Goal: Check status: Check status

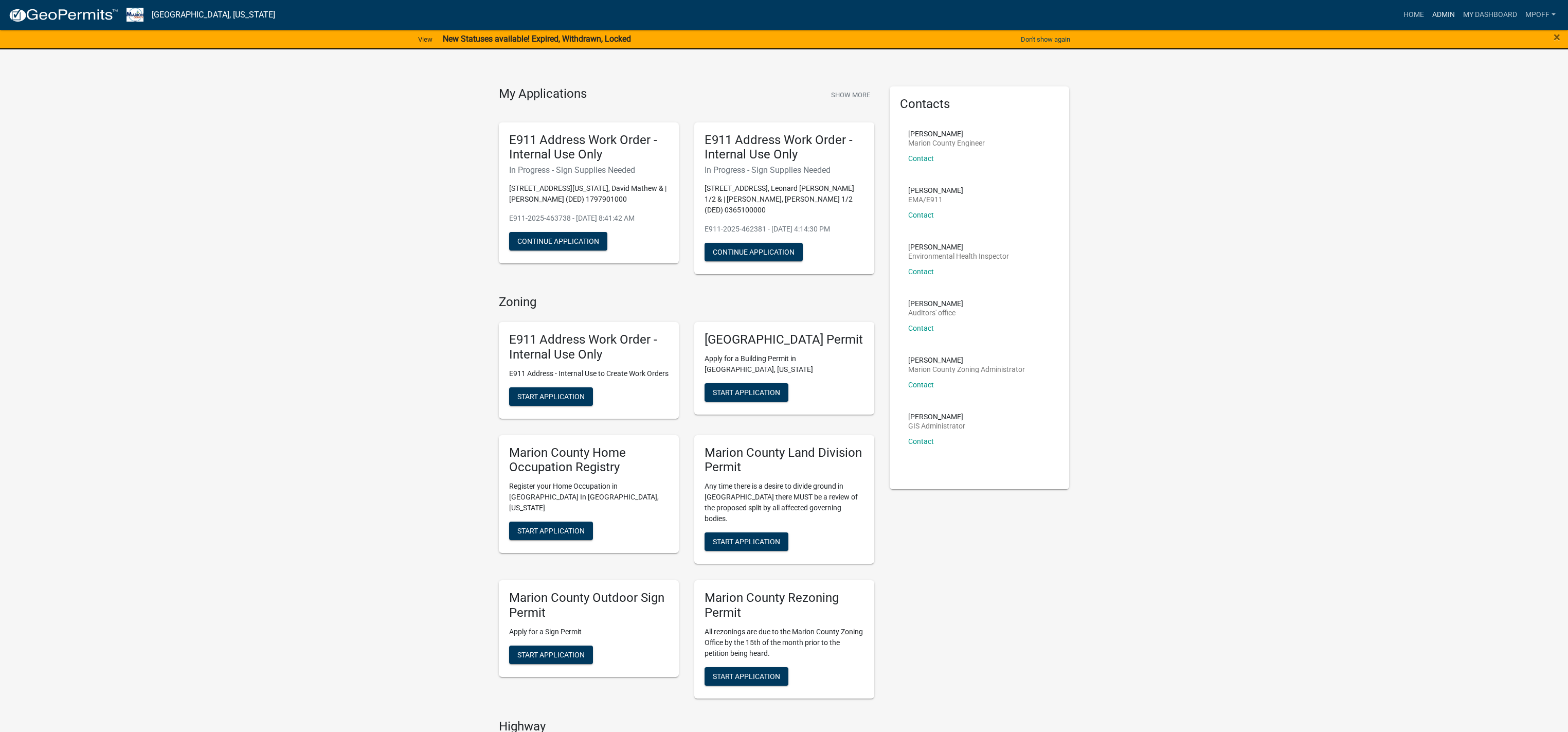
click at [1441, 7] on link "Admin" at bounding box center [1444, 15] width 31 height 20
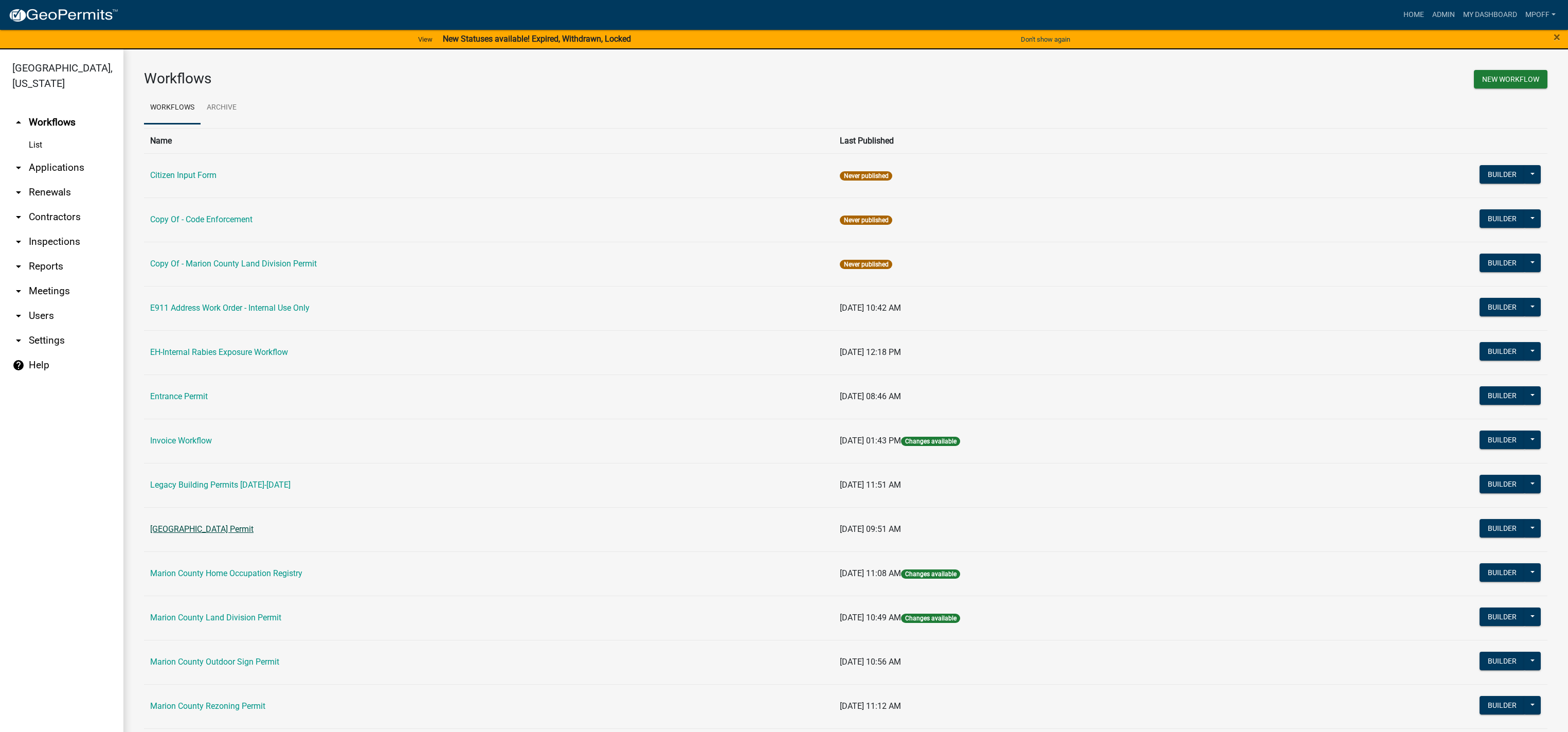
click at [195, 527] on link "[GEOGRAPHIC_DATA] Permit" at bounding box center [201, 529] width 103 height 10
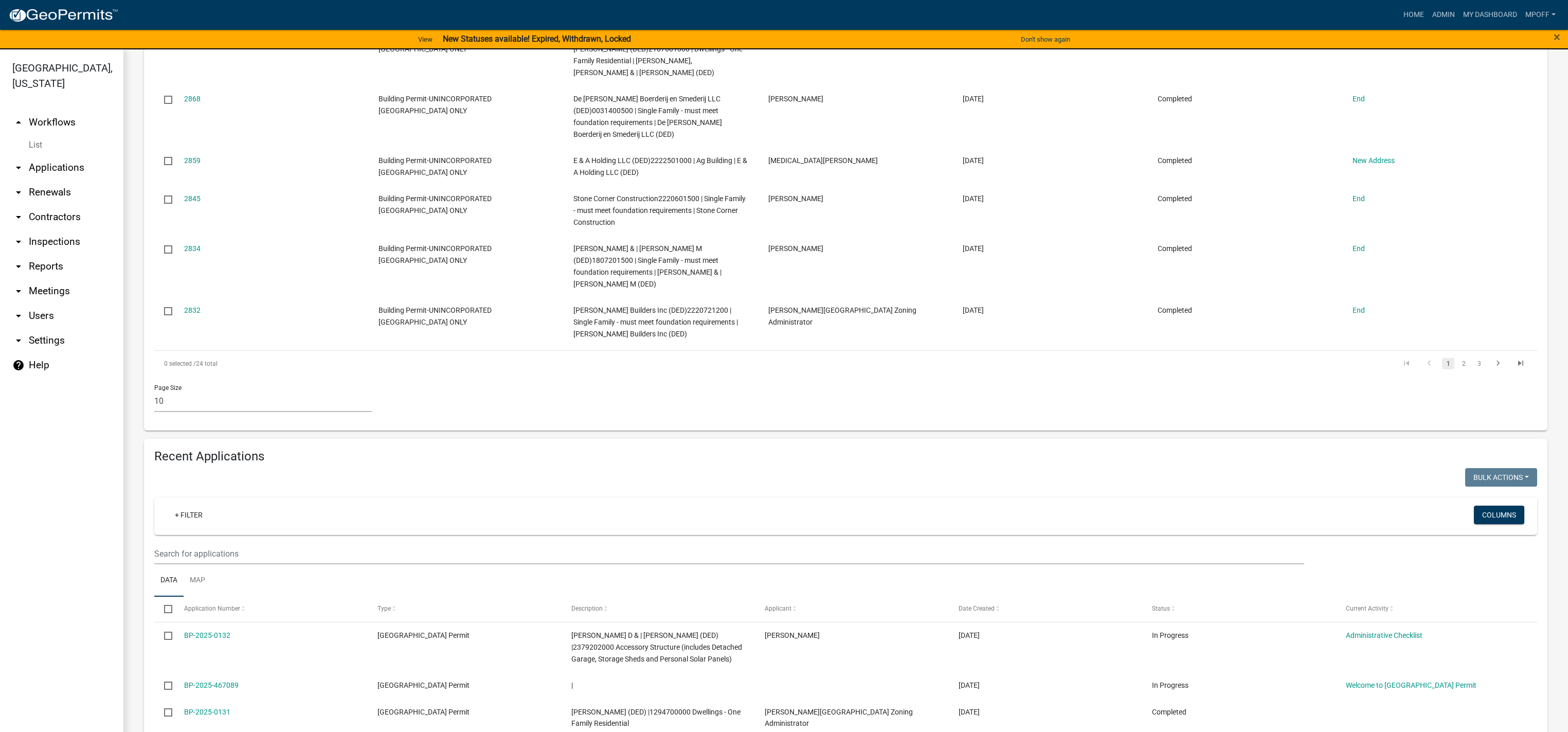
scroll to position [618, 0]
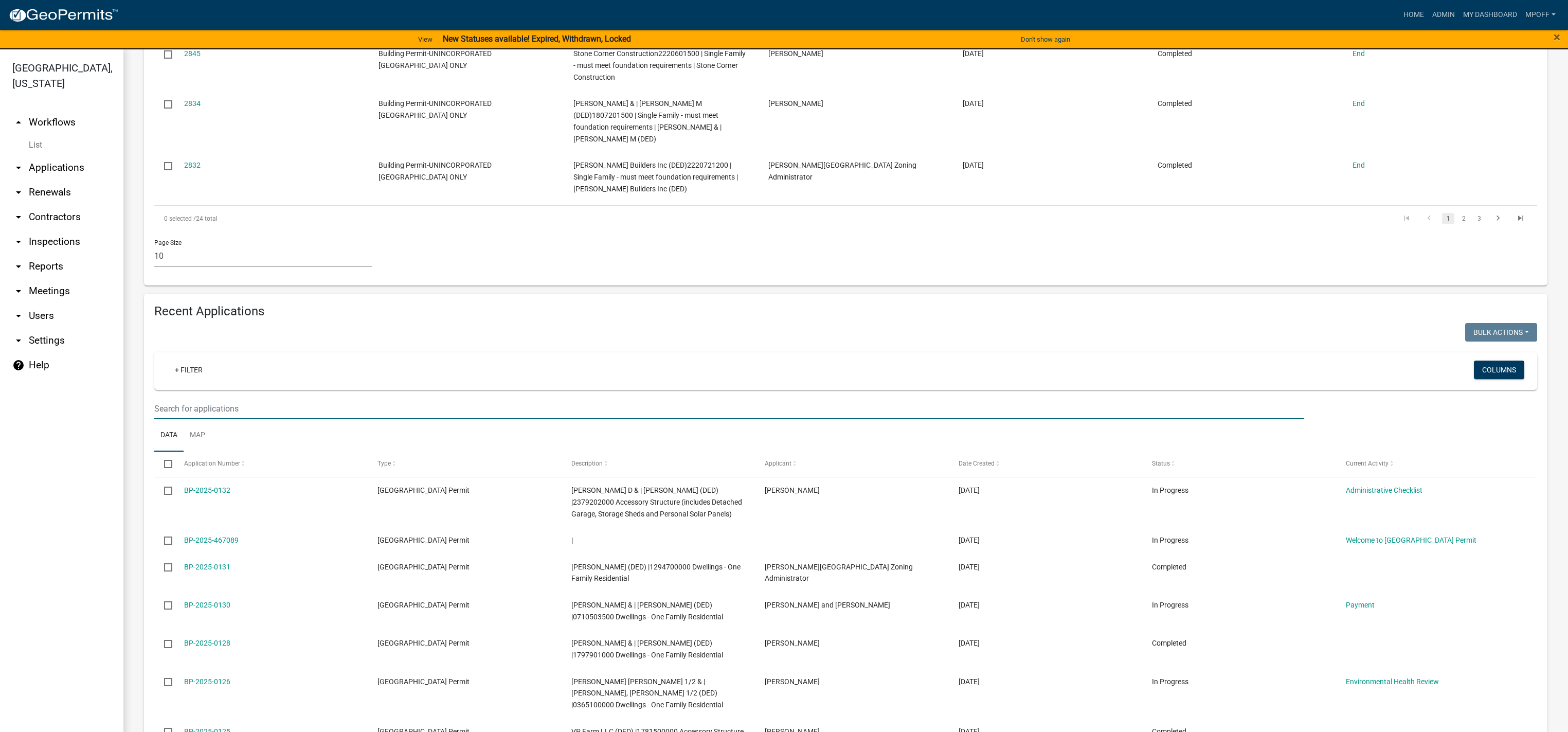
paste input "2193600101"
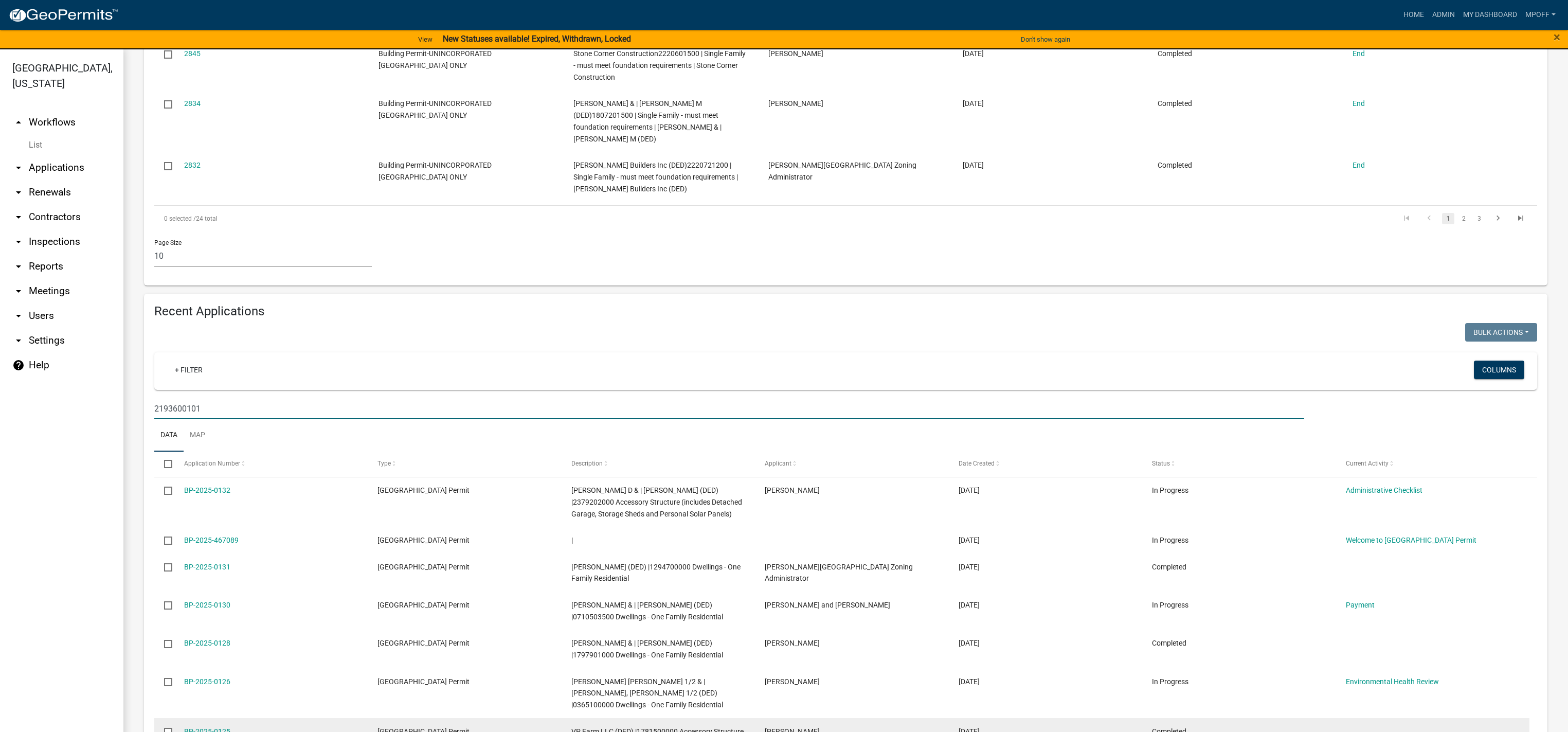
type input "2193600101"
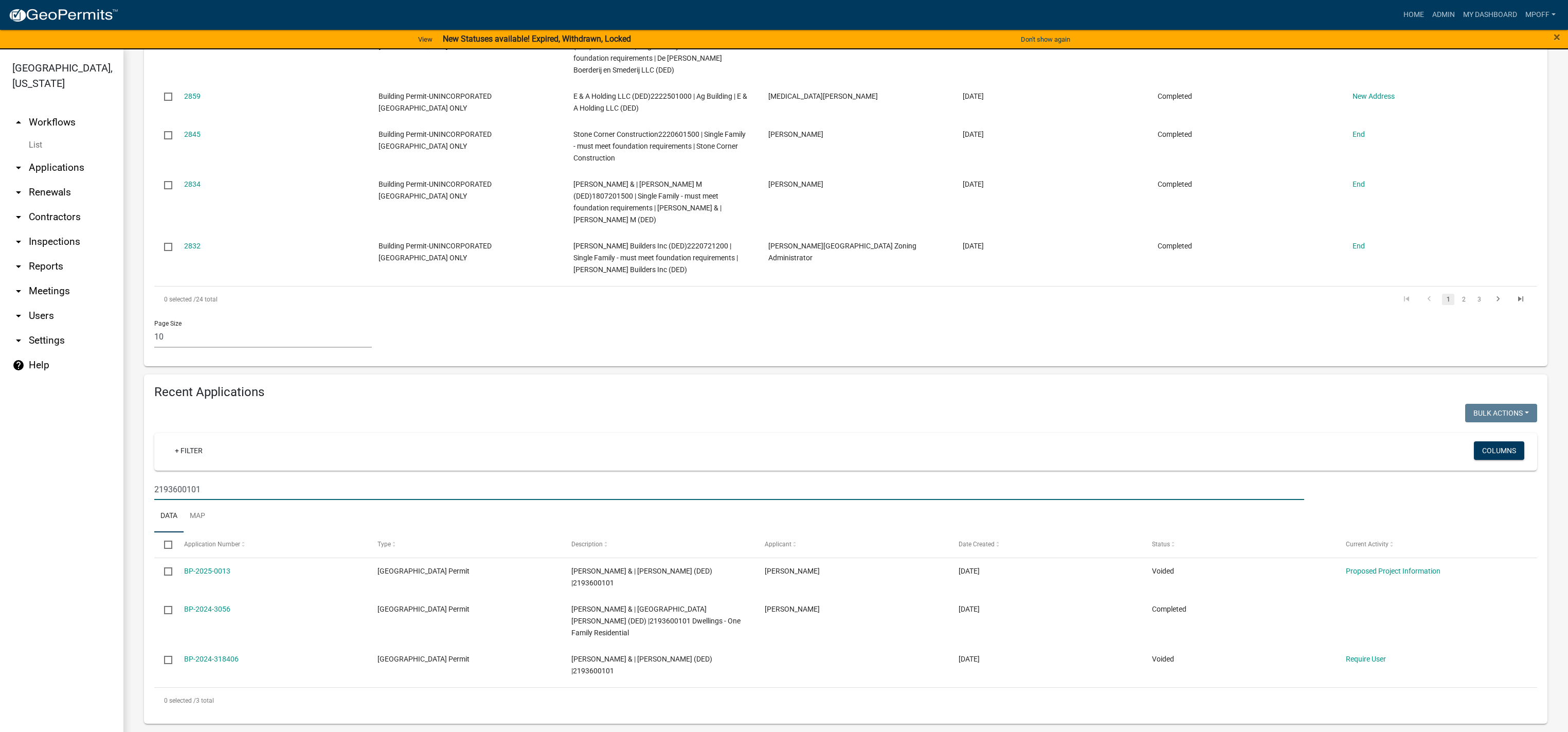
scroll to position [514, 0]
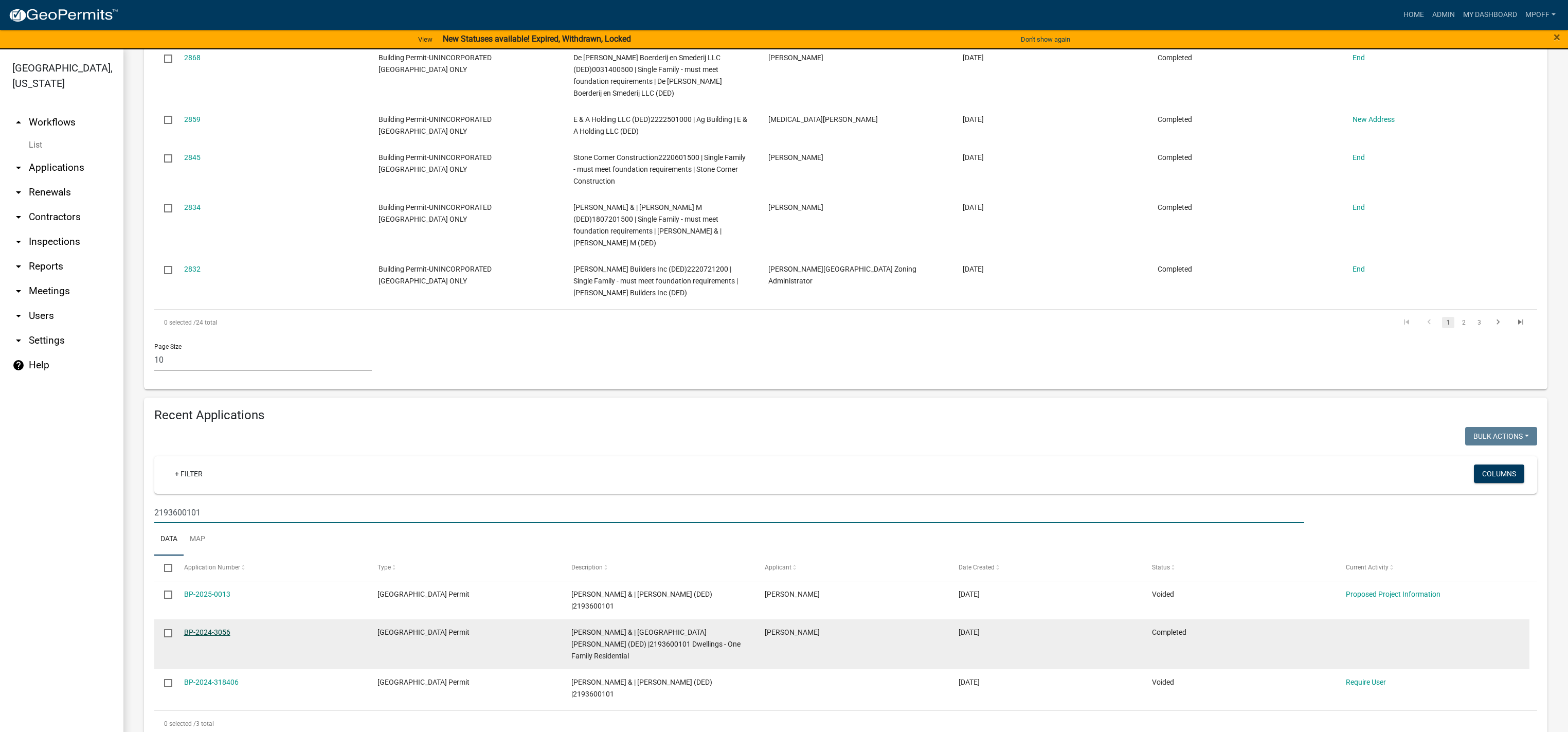
click at [195, 629] on link "BP-2024-3056" at bounding box center [207, 632] width 46 height 8
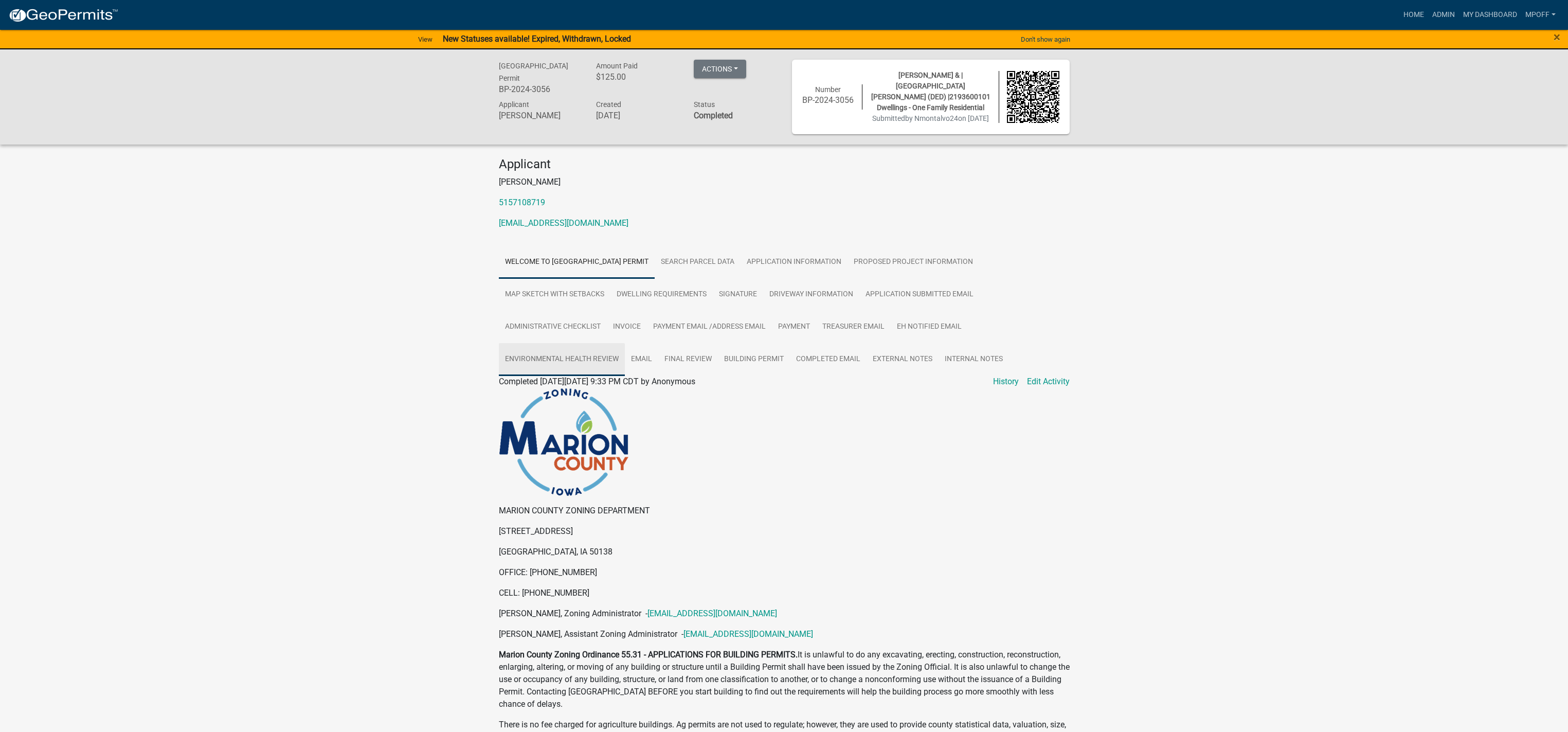
click at [558, 358] on link "Environmental Health Review" at bounding box center [562, 360] width 126 height 33
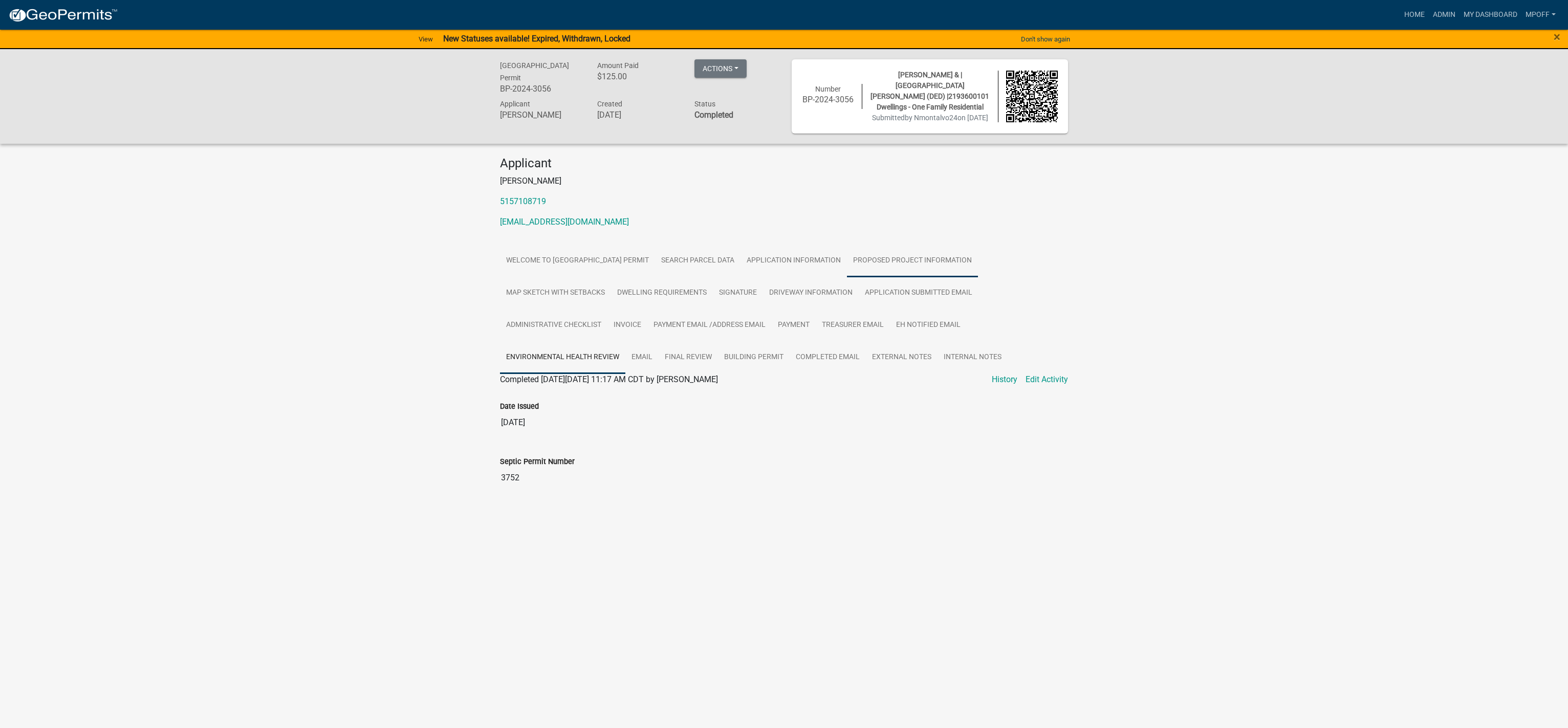
click at [914, 260] on link "Proposed Project Information" at bounding box center [912, 261] width 131 height 33
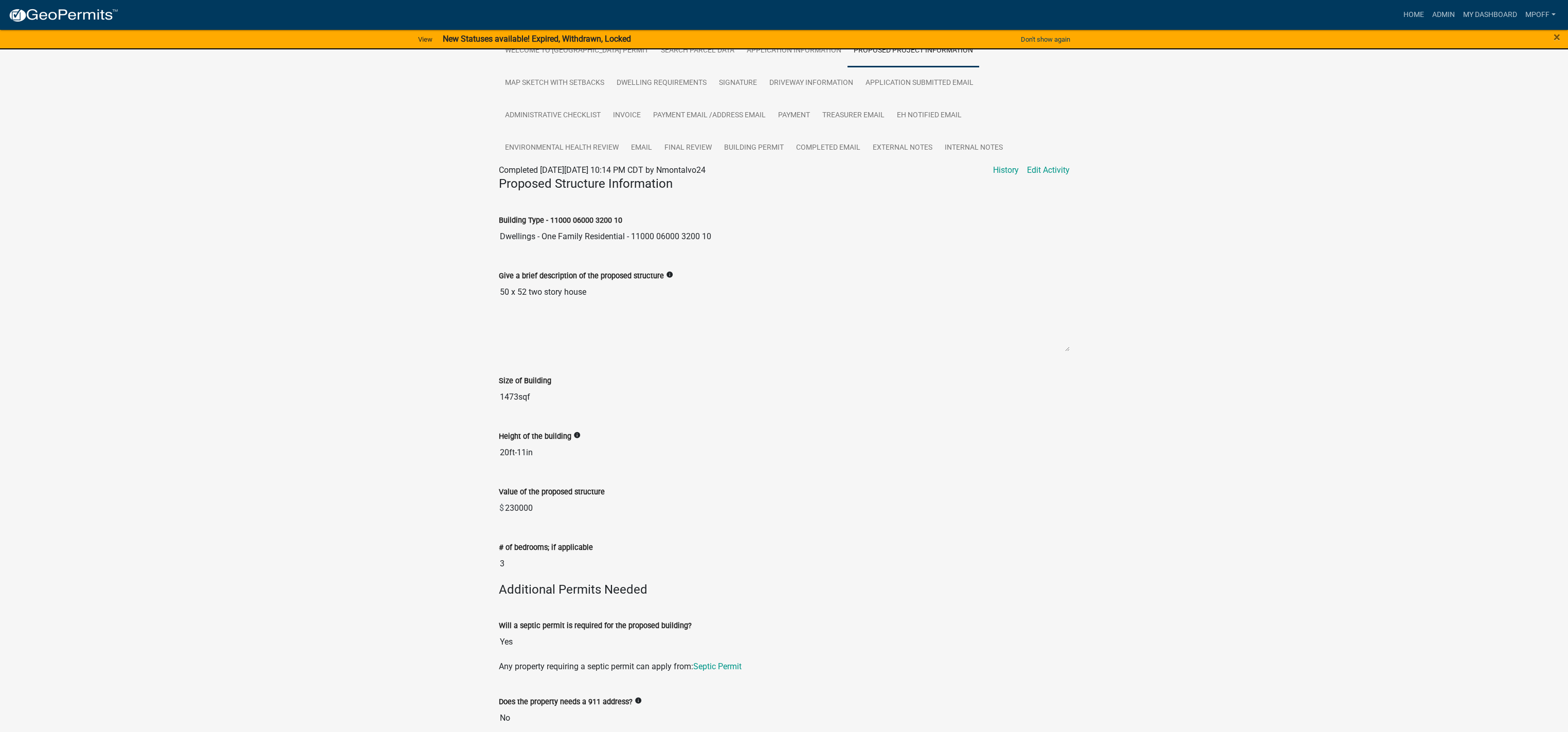
scroll to position [206, 0]
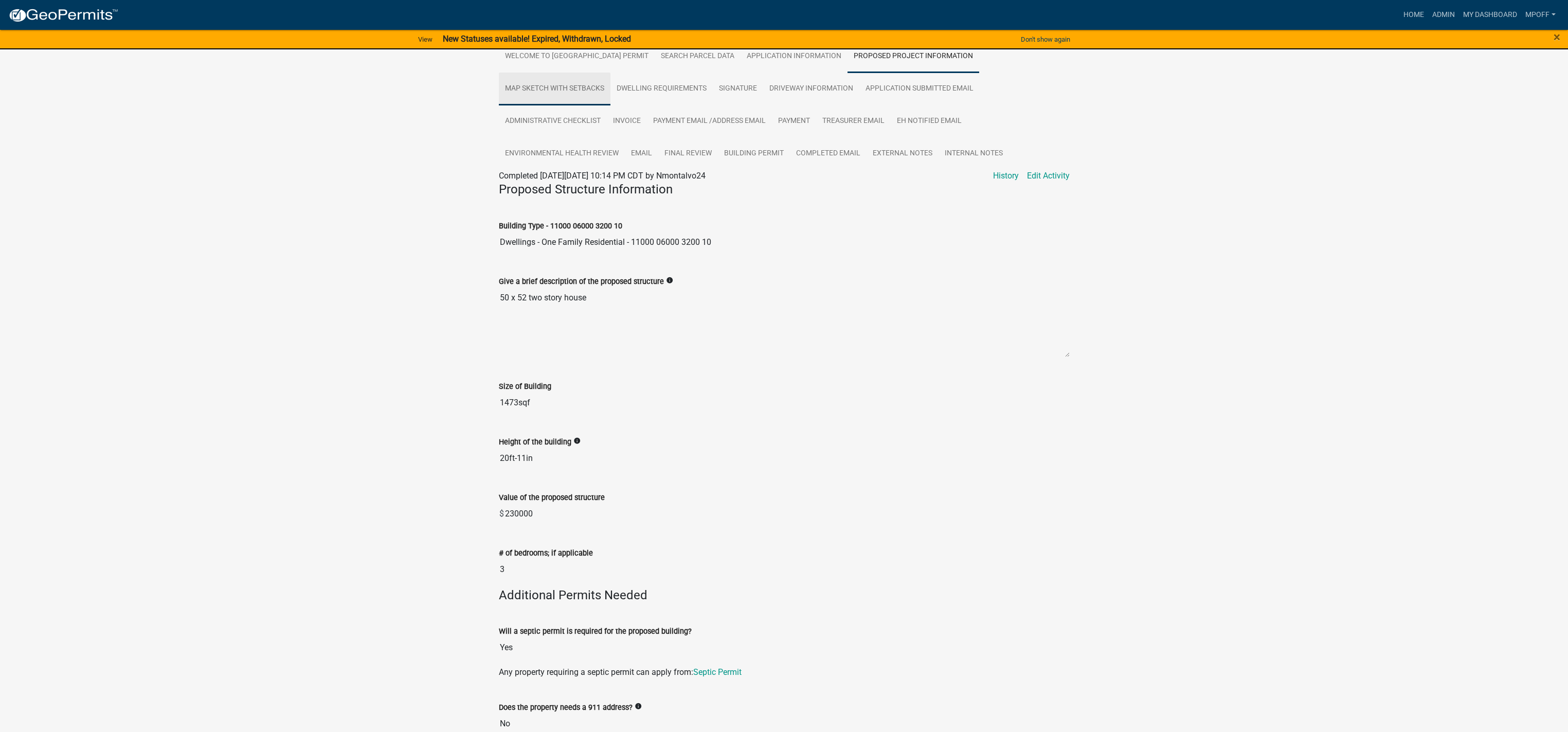
click at [563, 81] on link "Map Sketch with Setbacks" at bounding box center [555, 89] width 111 height 33
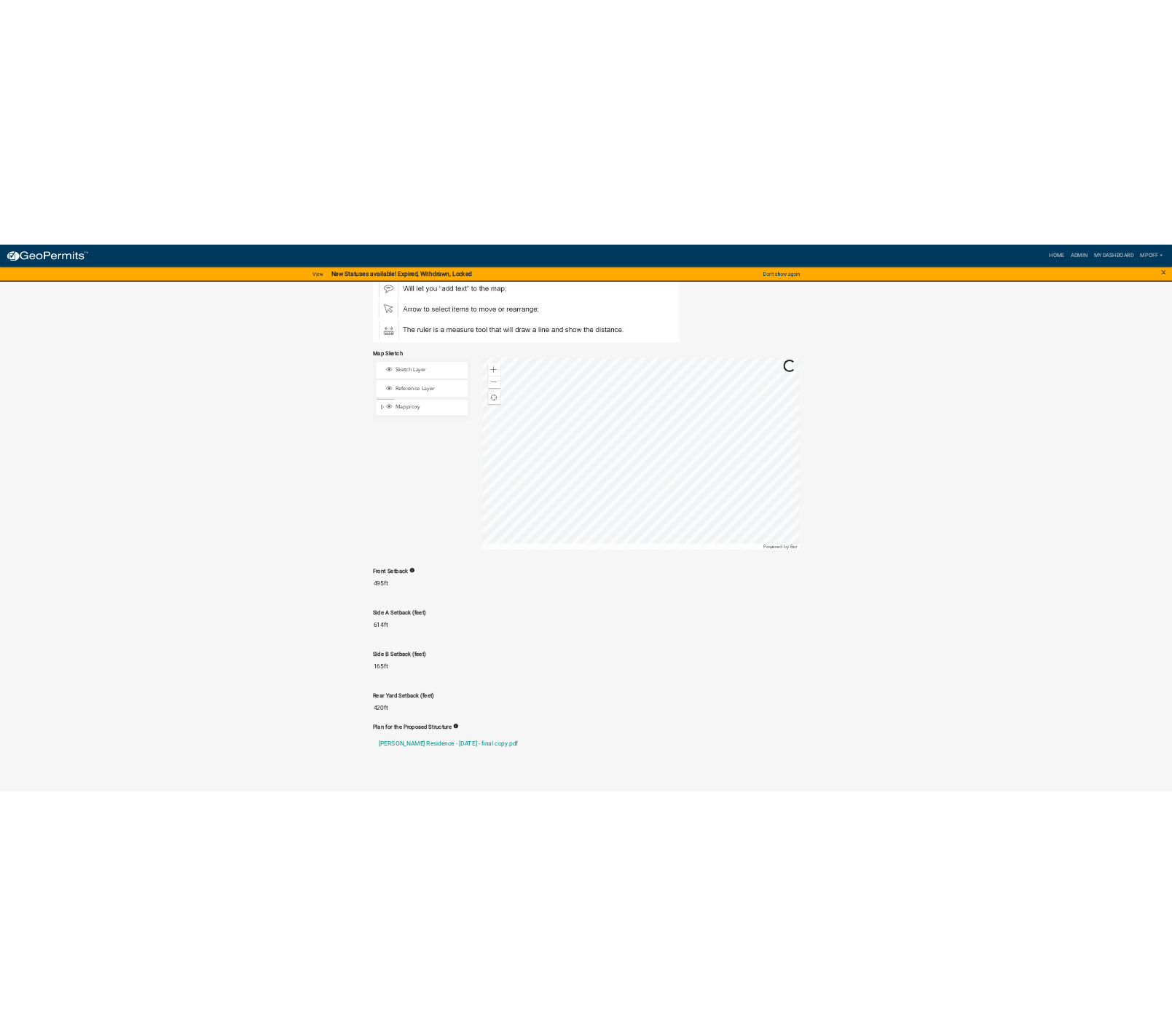
scroll to position [615, 0]
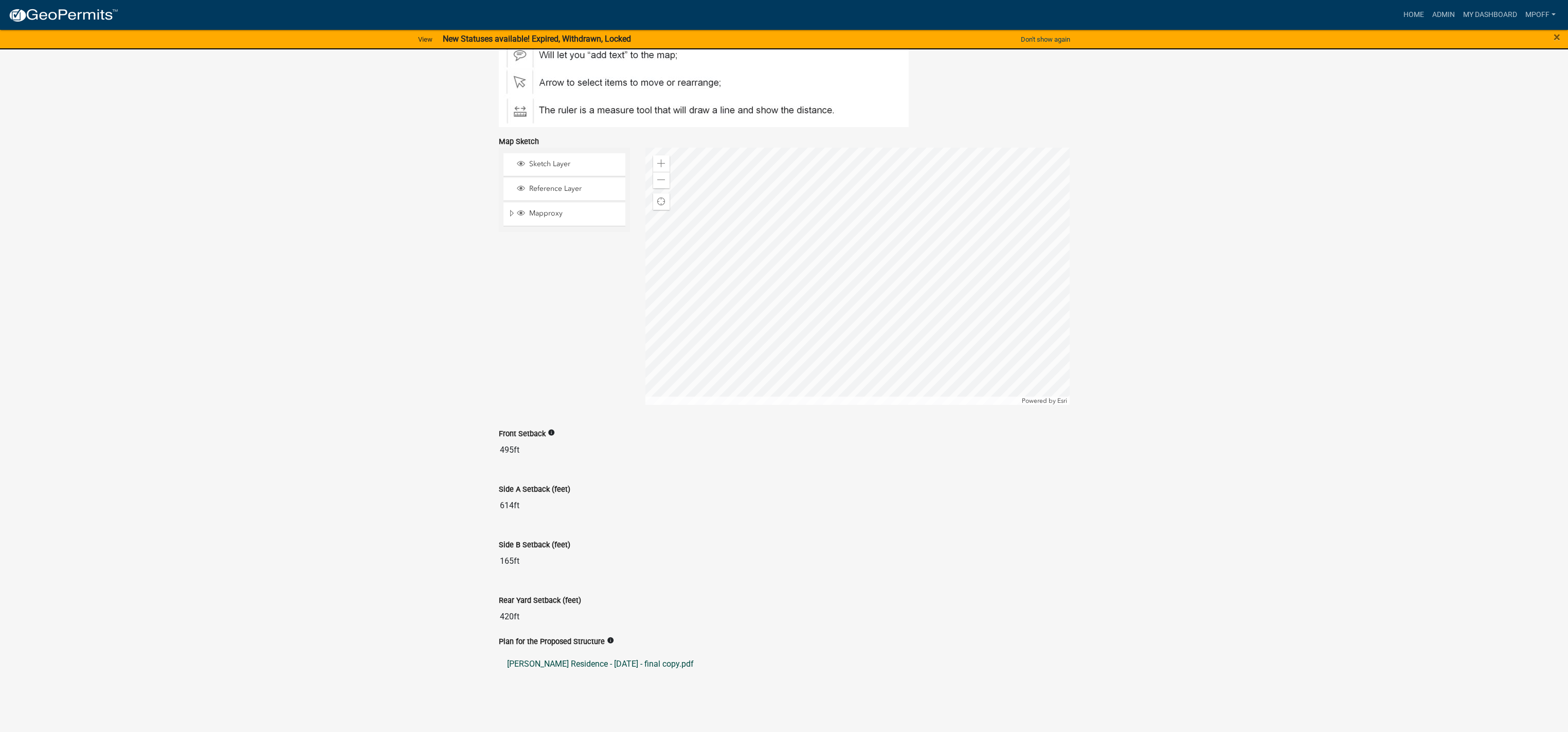
click at [567, 660] on link "[PERSON_NAME] Residence - [DATE] - final copy.pdf" at bounding box center [784, 664] width 571 height 24
